Goal: Navigation & Orientation: Find specific page/section

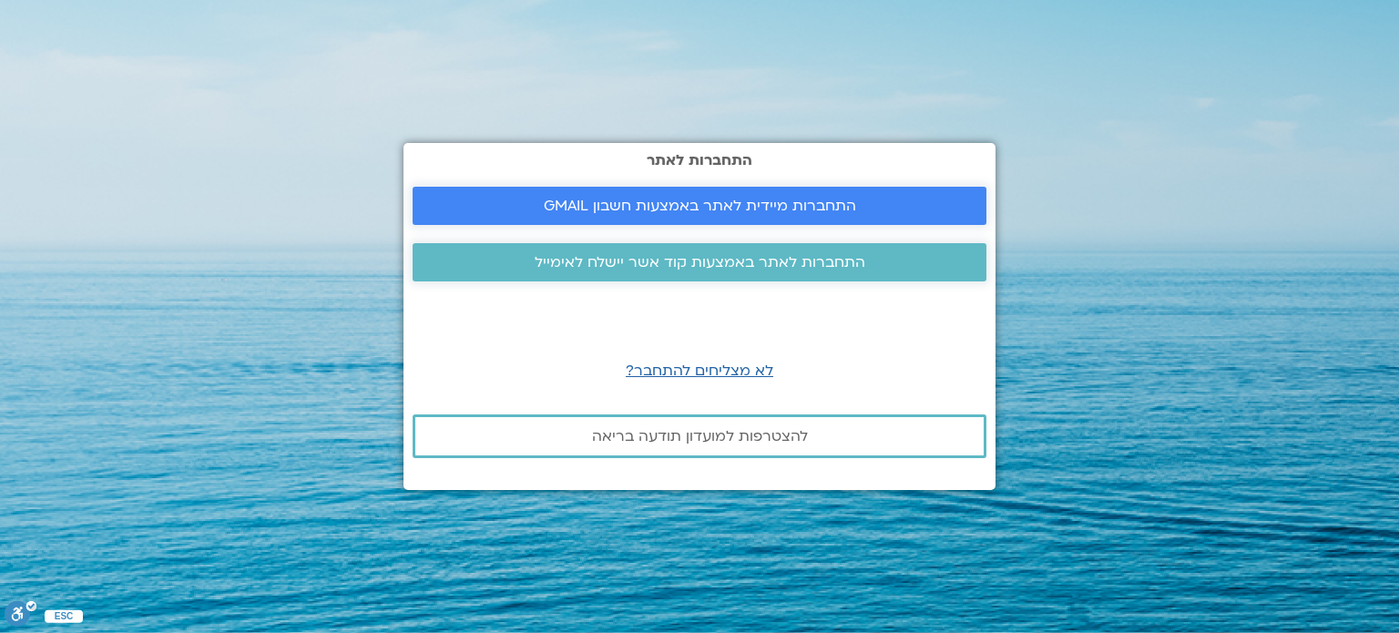
click at [882, 210] on span "התחברות מיידית לאתר באמצעות חשבון GMAIL" at bounding box center [700, 206] width 530 height 16
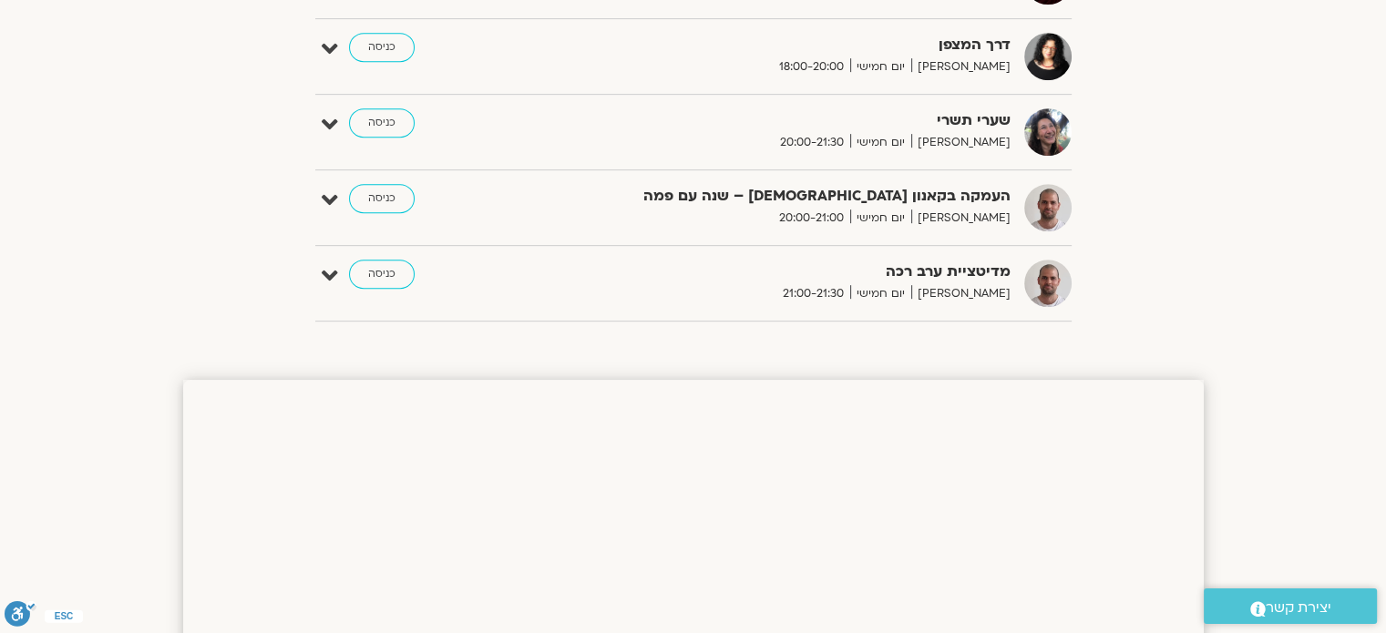
scroll to position [820, 0]
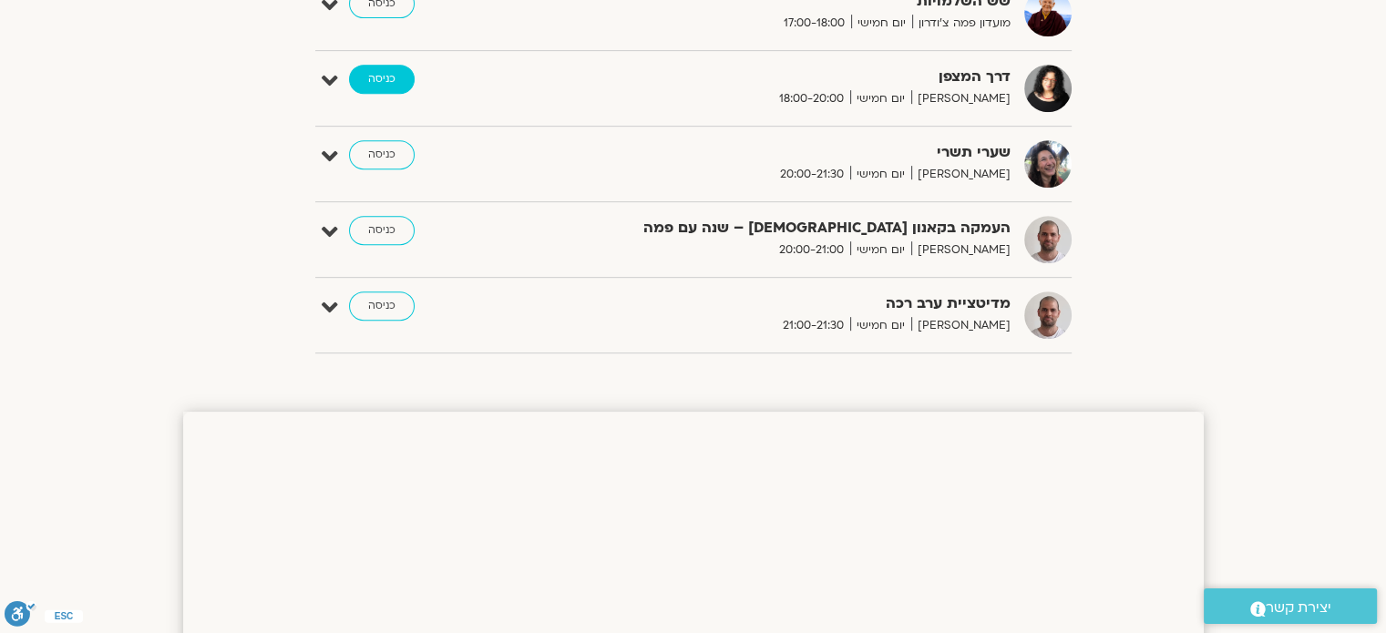
click at [389, 76] on link "כניסה" at bounding box center [382, 79] width 66 height 29
click at [375, 78] on link "כניסה" at bounding box center [382, 79] width 66 height 29
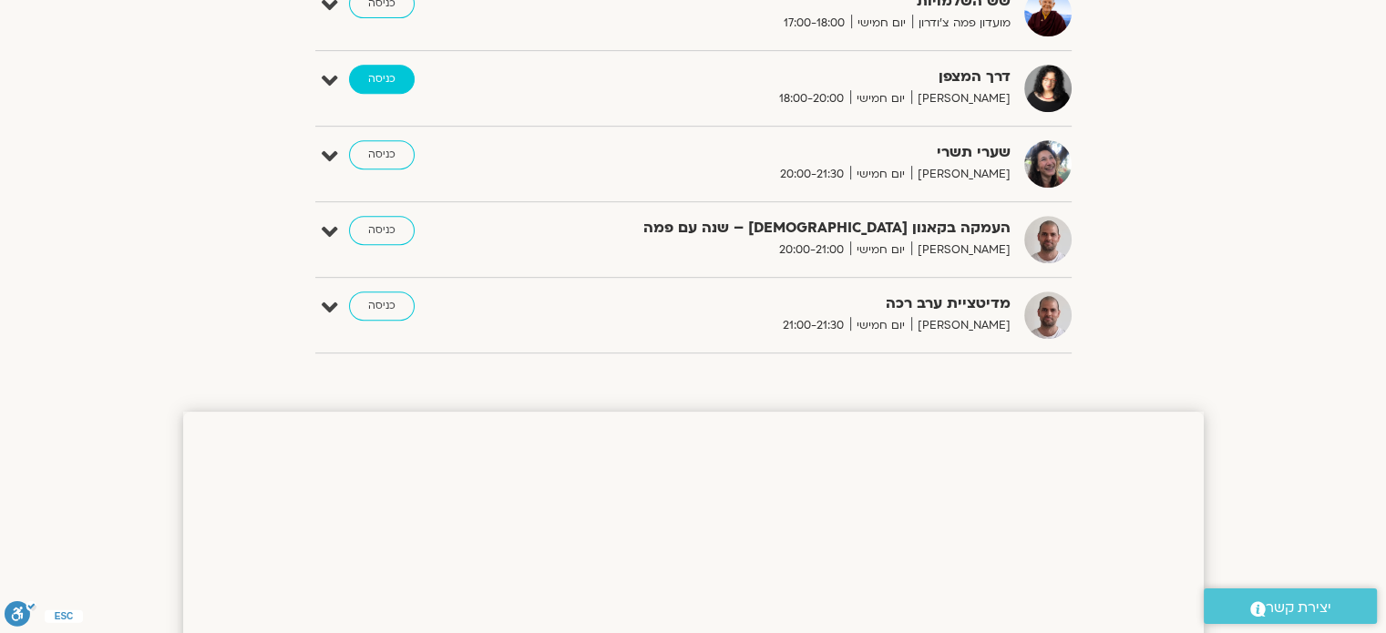
click at [375, 78] on link "כניסה" at bounding box center [382, 79] width 66 height 29
